Goal: Task Accomplishment & Management: Complete application form

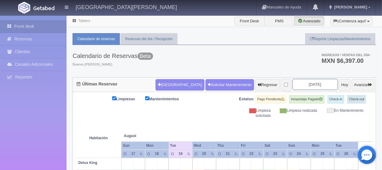
click at [293, 85] on input "2025-08-19" at bounding box center [315, 84] width 45 height 11
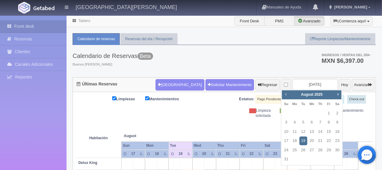
click at [285, 96] on span "Prev" at bounding box center [286, 94] width 5 height 5
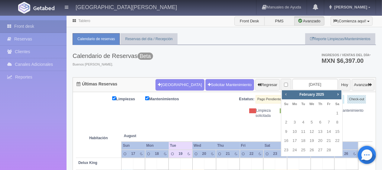
click at [285, 96] on span "Prev" at bounding box center [286, 94] width 5 height 5
click at [338, 94] on span "Next" at bounding box center [338, 94] width 5 height 5
click at [319, 130] on link "16" at bounding box center [321, 132] width 8 height 9
type input "2025-01-16"
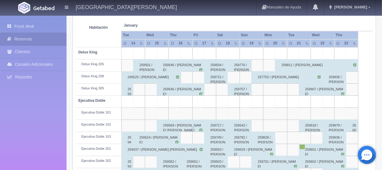
scroll to position [81, 0]
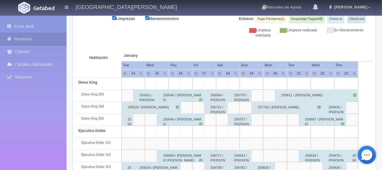
click at [263, 106] on div "257753 / [PERSON_NAME]" at bounding box center [287, 108] width 71 height 12
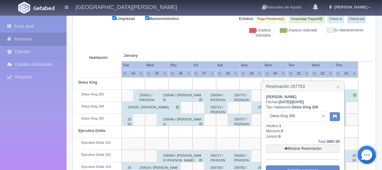
scroll to position [111, 0]
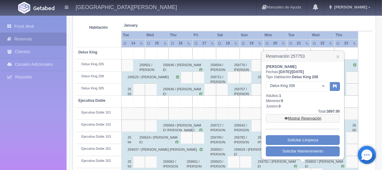
click at [299, 118] on link "Mostrar Reservación" at bounding box center [303, 118] width 74 height 8
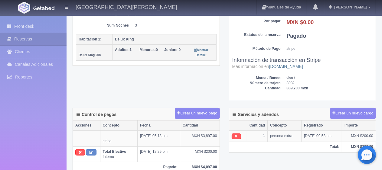
scroll to position [30, 0]
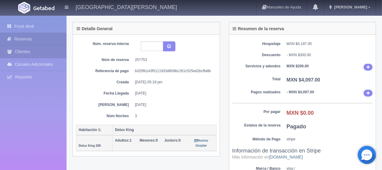
click at [42, 48] on link "Clientes" at bounding box center [33, 52] width 67 height 12
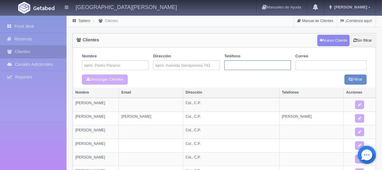
click at [252, 64] on input "text" at bounding box center [258, 66] width 67 height 10
paste input "[PHONE_NUMBER]"
type input "[PHONE_NUMBER]"
click at [350, 78] on icon "submit" at bounding box center [351, 79] width 4 height 4
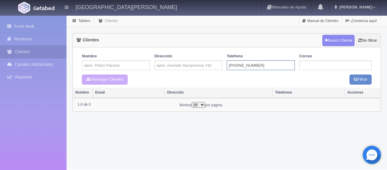
click at [231, 65] on input "+1 (214) 708-0230" at bounding box center [261, 66] width 68 height 10
type input "1 (214) 708-0230"
click at [356, 78] on icon "submit" at bounding box center [356, 79] width 4 height 4
drag, startPoint x: 264, startPoint y: 67, endPoint x: 166, endPoint y: 61, distance: 97.6
click at [166, 61] on div "Nombre Dirección Teléfono [PHONE_NUMBER] [GEOGRAPHIC_DATA]" at bounding box center [226, 62] width 299 height 28
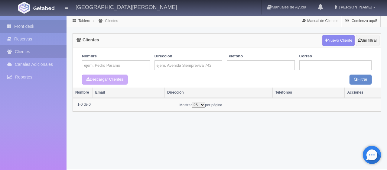
click at [23, 29] on link "Front desk" at bounding box center [33, 26] width 67 height 12
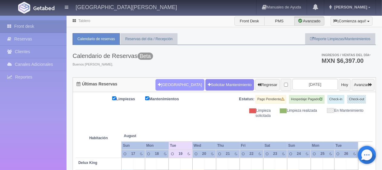
click at [168, 88] on button "[GEOGRAPHIC_DATA]" at bounding box center [180, 85] width 49 height 12
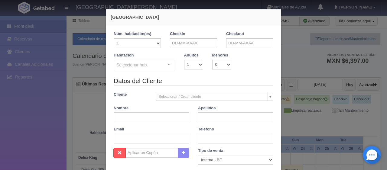
checkbox input "false"
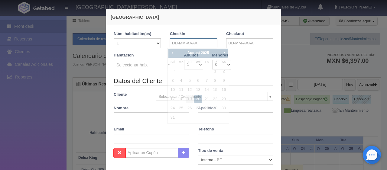
click at [198, 43] on input "text" at bounding box center [193, 43] width 47 height 10
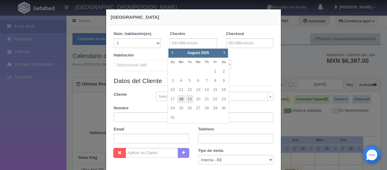
click at [181, 100] on link "18" at bounding box center [181, 99] width 8 height 9
type input "[DATE]"
checkbox input "false"
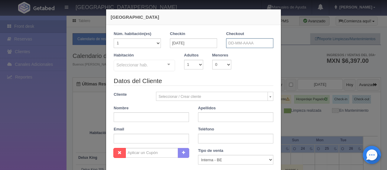
click at [241, 45] on input "text" at bounding box center [249, 43] width 47 height 10
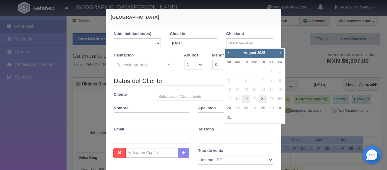
click at [264, 98] on link "21" at bounding box center [263, 99] width 8 height 9
type input "[DATE]"
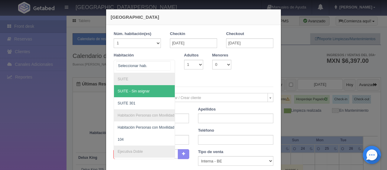
click at [169, 66] on div at bounding box center [169, 64] width 12 height 9
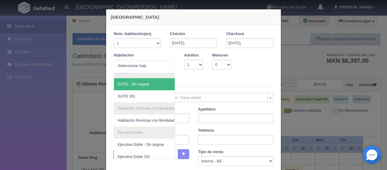
scroll to position [5, 0]
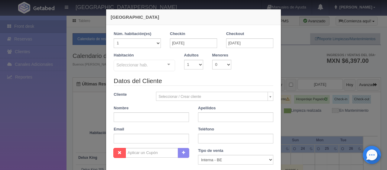
click at [244, 74] on div "Habitación Seleccionar hab. SUITE SUITE - Sin asignar SUITE 301 Habitación Pers…" at bounding box center [193, 65] width 169 height 24
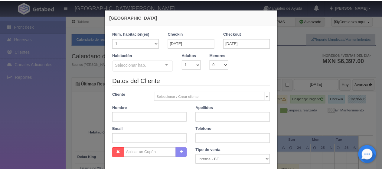
scroll to position [107, 0]
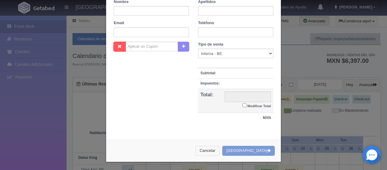
click at [220, 149] on button "Cancelar" at bounding box center [208, 151] width 24 height 10
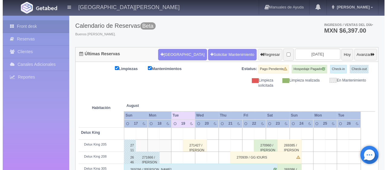
scroll to position [0, 0]
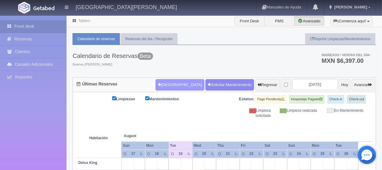
click at [171, 84] on button "[GEOGRAPHIC_DATA]" at bounding box center [180, 85] width 49 height 12
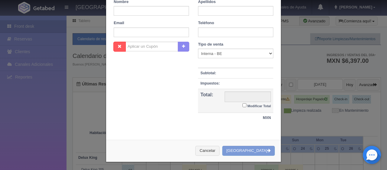
checkbox input "false"
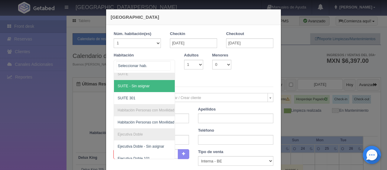
click at [164, 67] on div "SUITE SUITE - Sin asignar SUITE 301 Habitación Personas con Movilidad Reducida …" at bounding box center [144, 66] width 61 height 13
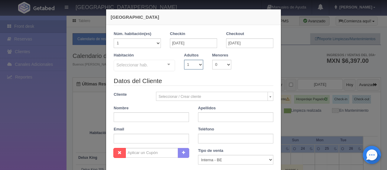
click at [195, 64] on select "1 2 3 4 5 6 7 8 9 10" at bounding box center [193, 65] width 19 height 10
select select "2"
click at [184, 60] on select "1 2 3 4 5 6 7 8 9 10" at bounding box center [193, 65] width 19 height 10
checkbox input "false"
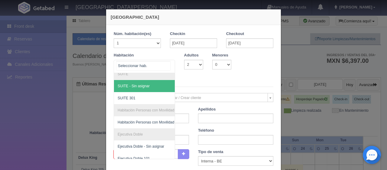
click at [167, 64] on div at bounding box center [169, 64] width 12 height 9
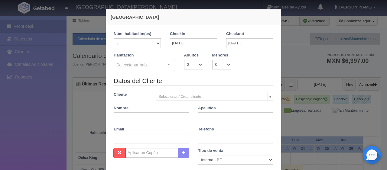
click at [188, 78] on legend "Datos del Cliente" at bounding box center [194, 81] width 160 height 9
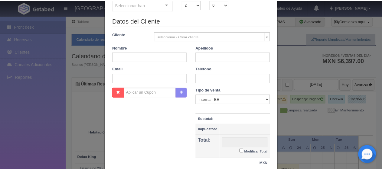
scroll to position [107, 0]
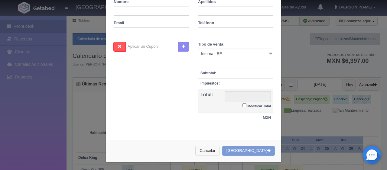
click at [220, 152] on button "Cancelar" at bounding box center [208, 151] width 24 height 10
